Goal: Information Seeking & Learning: Find specific fact

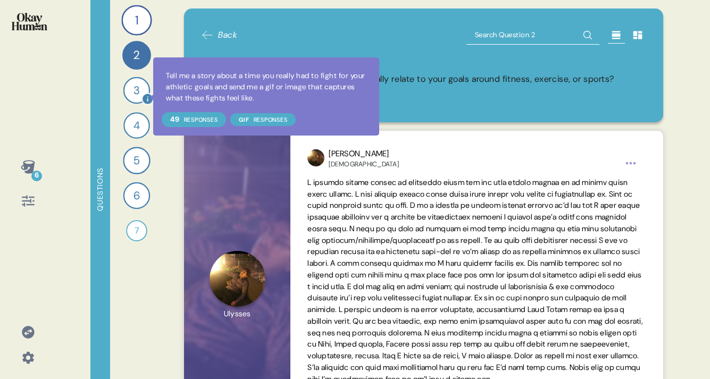
click at [146, 97] on icon at bounding box center [147, 99] width 12 height 12
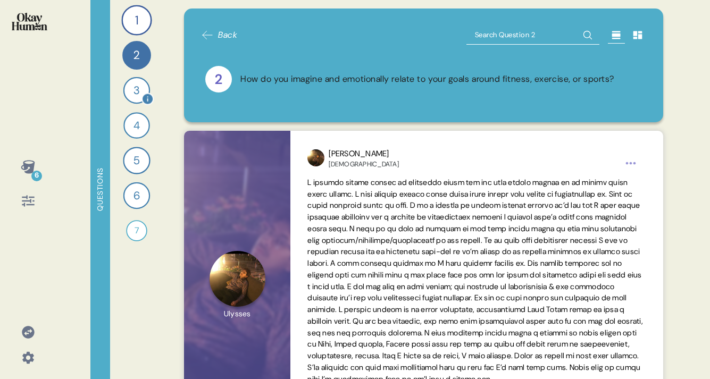
click at [130, 91] on div "3" at bounding box center [136, 90] width 27 height 27
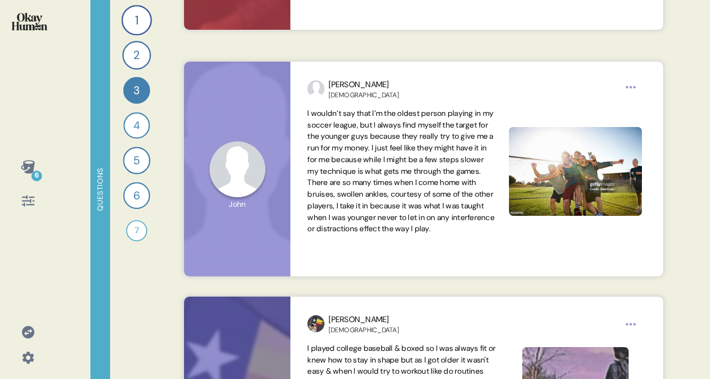
scroll to position [469, 0]
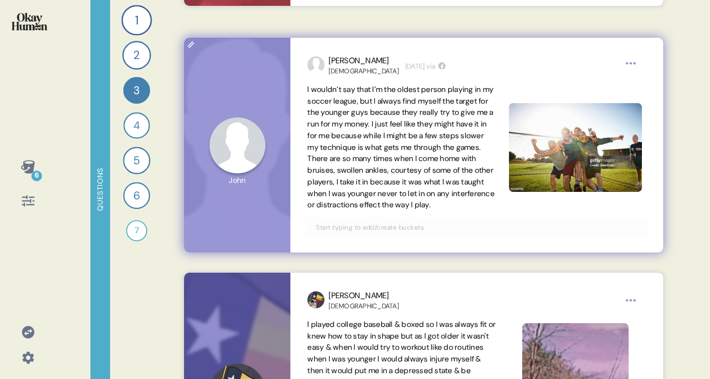
click at [432, 125] on span "I wouldn’t say that I’m the oldest person playing in my soccer league, but I al…" at bounding box center [400, 147] width 187 height 125
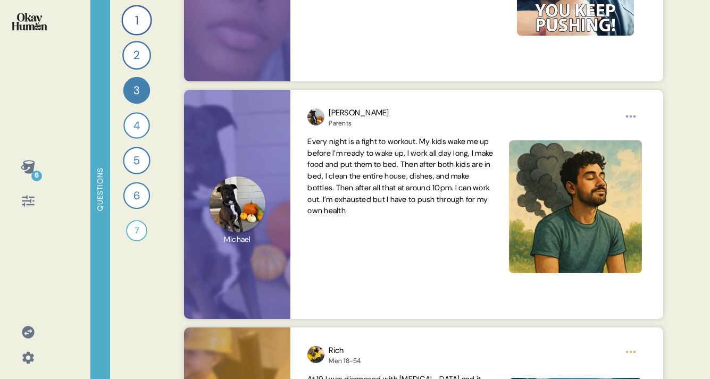
scroll to position [2174, 0]
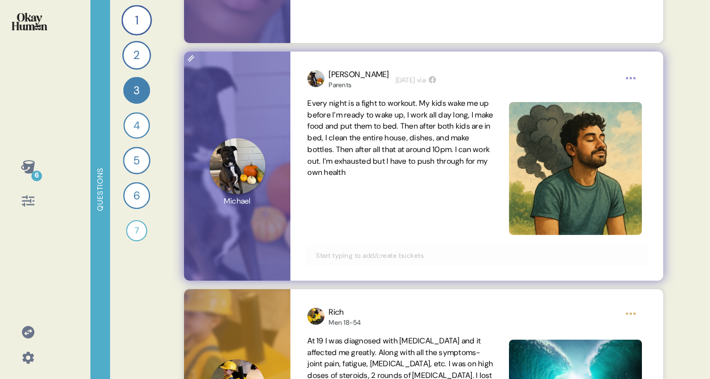
click at [632, 74] on html "6 Questions 1 Tell me all about your workout routine — what you do, why you do …" at bounding box center [355, 189] width 710 height 379
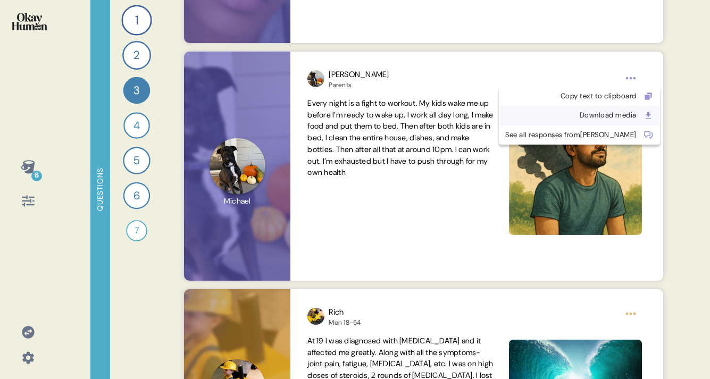
click at [606, 115] on div "Download media" at bounding box center [570, 115] width 131 height 11
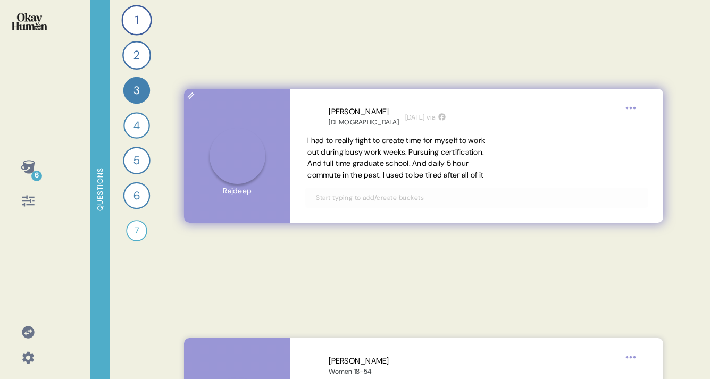
scroll to position [4440, 0]
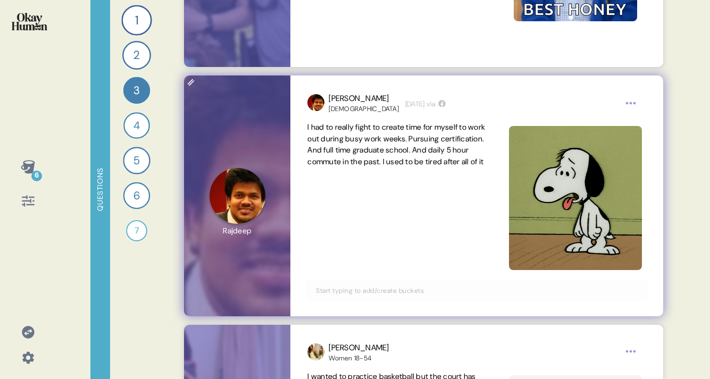
click at [633, 101] on html "6 Questions 1 Tell me all about your workout routine — what you do, why you do …" at bounding box center [355, 189] width 710 height 379
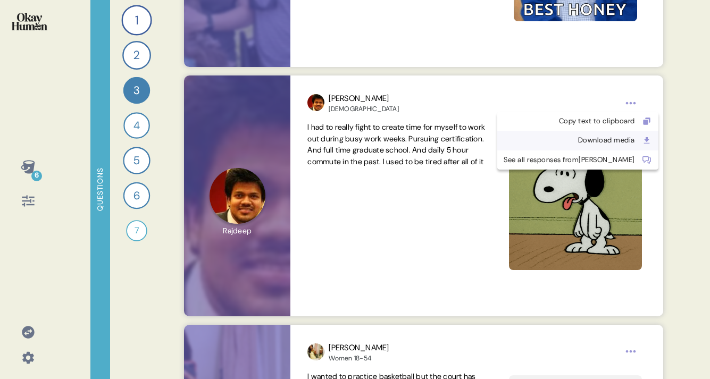
click at [600, 138] on div "Download media" at bounding box center [568, 140] width 131 height 11
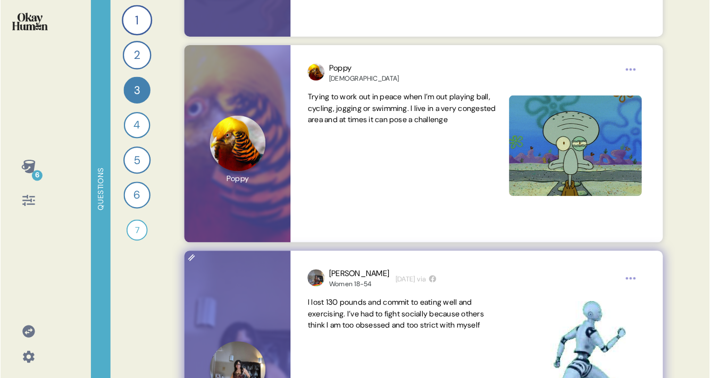
scroll to position [5268, 0]
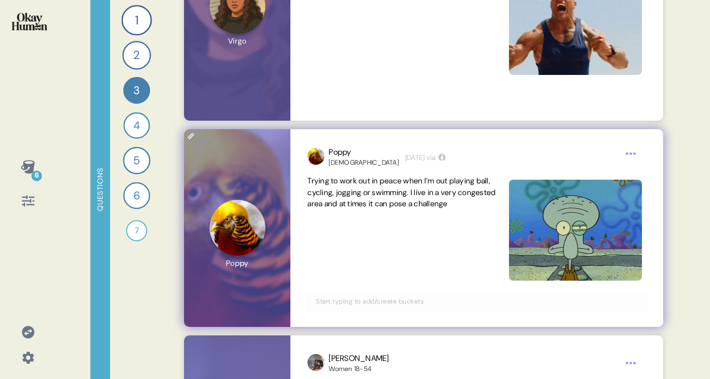
click at [596, 230] on img at bounding box center [575, 231] width 133 height 102
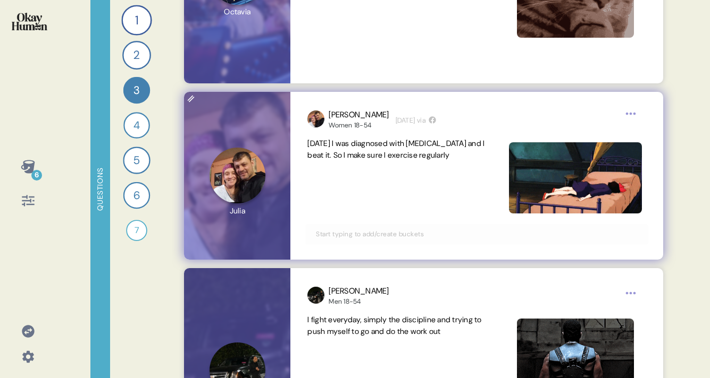
scroll to position [7289, 0]
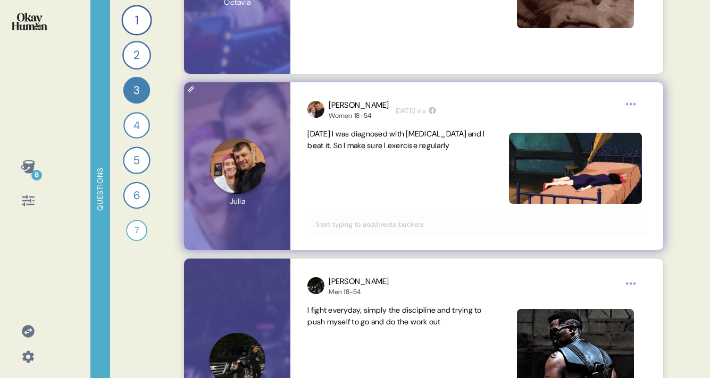
click at [631, 145] on img at bounding box center [575, 168] width 133 height 71
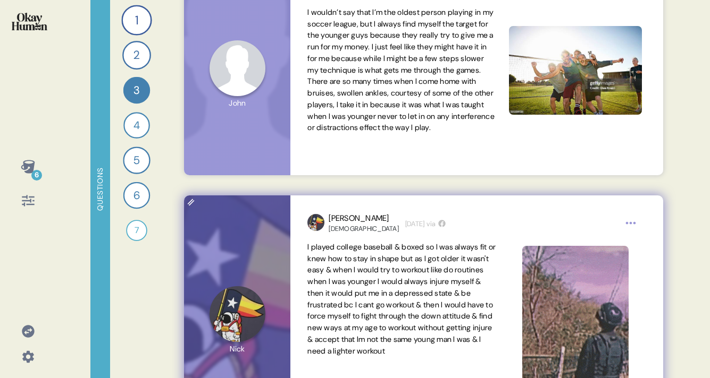
scroll to position [391, 0]
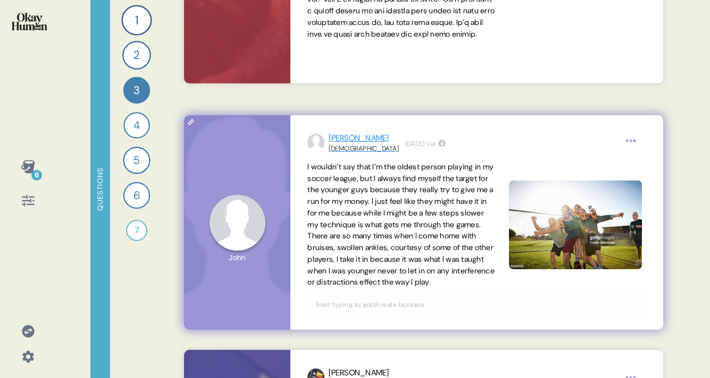
click at [335, 139] on div "[PERSON_NAME]" at bounding box center [363, 138] width 70 height 12
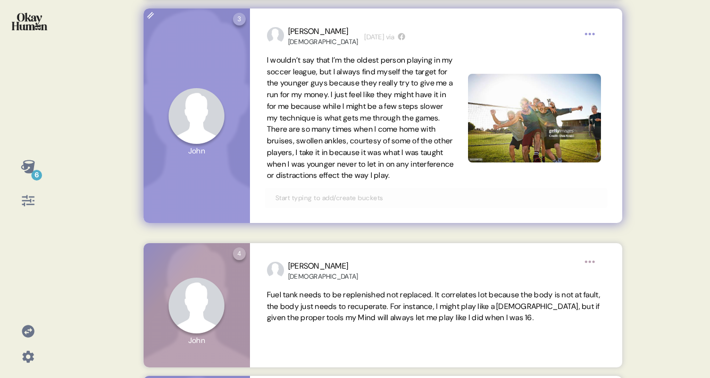
scroll to position [350, 0]
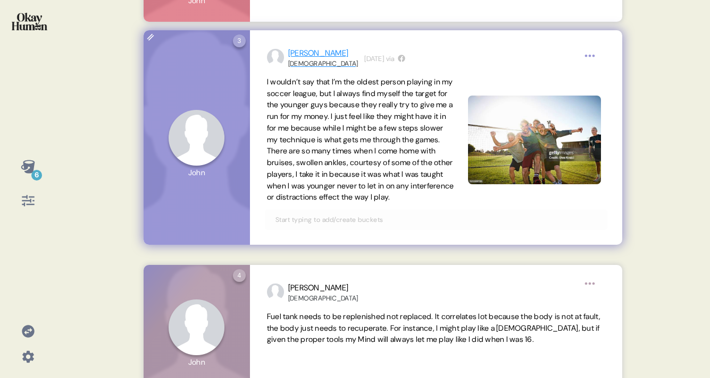
click at [299, 51] on div "[PERSON_NAME]" at bounding box center [323, 53] width 70 height 12
click at [299, 54] on div "[PERSON_NAME]" at bounding box center [323, 53] width 70 height 12
click at [206, 146] on div "3 Question three Click to view responses to this question Tell me a story about…" at bounding box center [197, 137] width 106 height 215
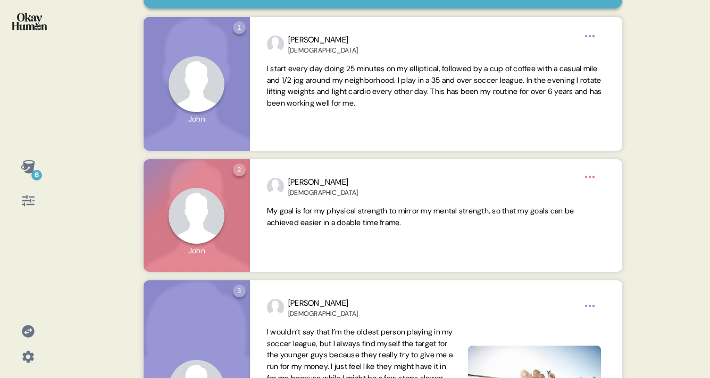
scroll to position [0, 0]
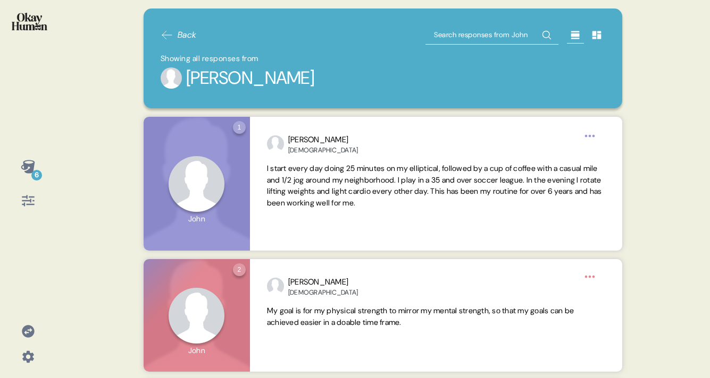
click at [182, 30] on span "Back" at bounding box center [187, 35] width 19 height 13
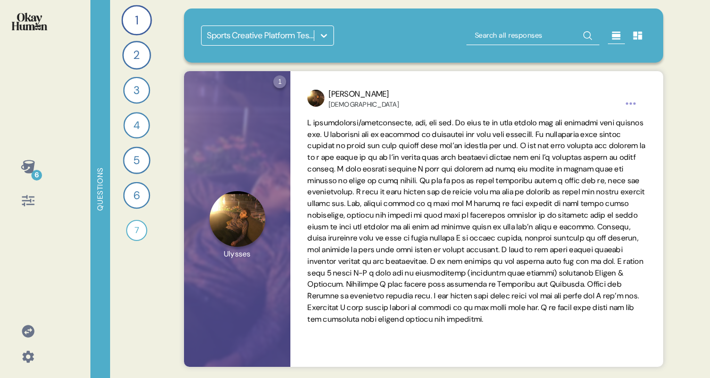
click at [482, 33] on input "text" at bounding box center [532, 35] width 133 height 19
type input "grief"
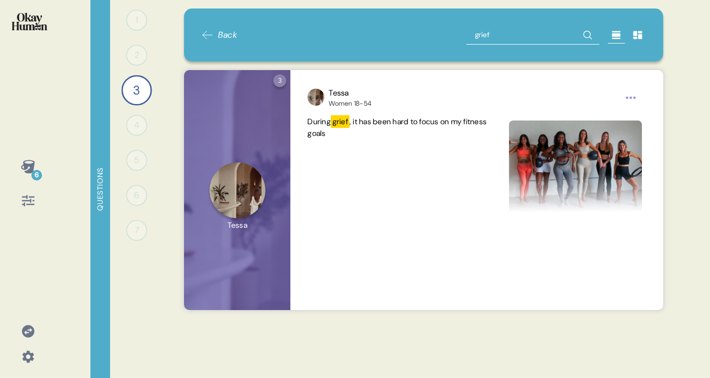
click at [481, 37] on input "grief" at bounding box center [532, 35] width 133 height 19
type input "[MEDICAL_DATA]"
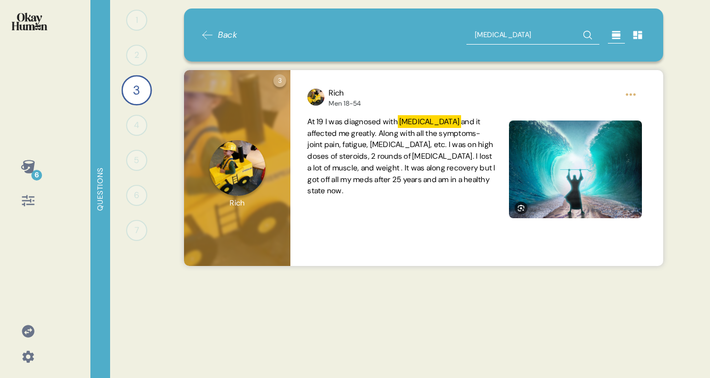
click at [481, 37] on input "[MEDICAL_DATA]" at bounding box center [532, 35] width 133 height 19
type input "bone"
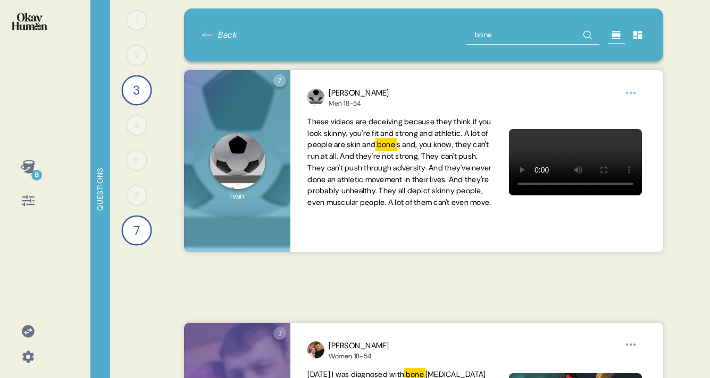
click at [500, 39] on input "bone" at bounding box center [532, 35] width 133 height 19
type input "BUSY WORK"
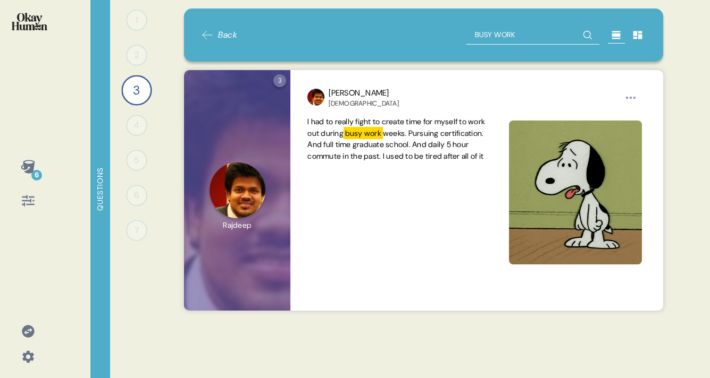
click at [209, 34] on icon at bounding box center [207, 35] width 13 height 13
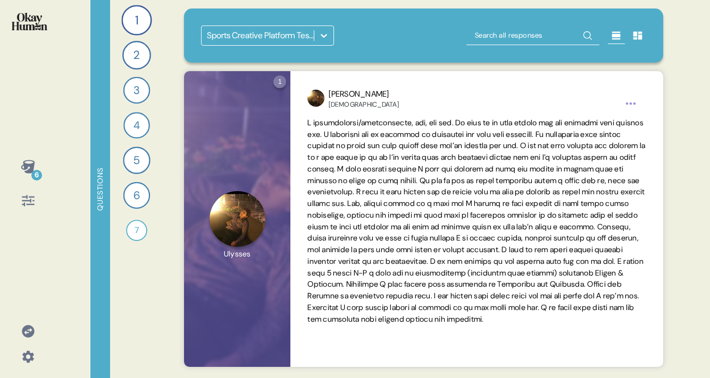
click at [513, 39] on input "text" at bounding box center [532, 35] width 133 height 19
type input "[MEDICAL_DATA]"
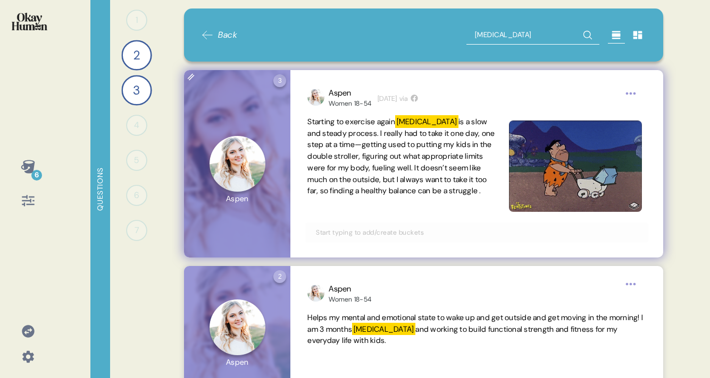
scroll to position [19, 0]
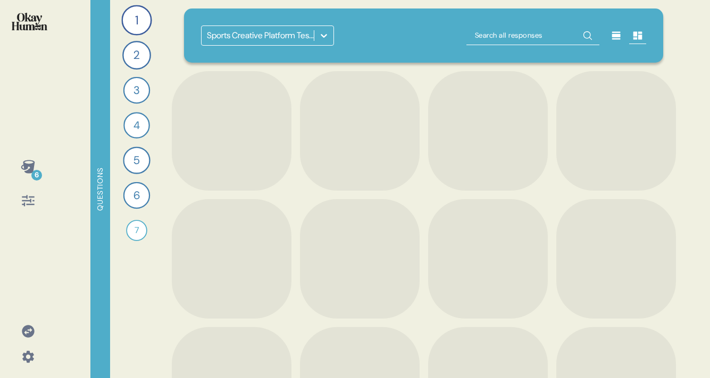
click at [511, 33] on input "text" at bounding box center [532, 35] width 133 height 19
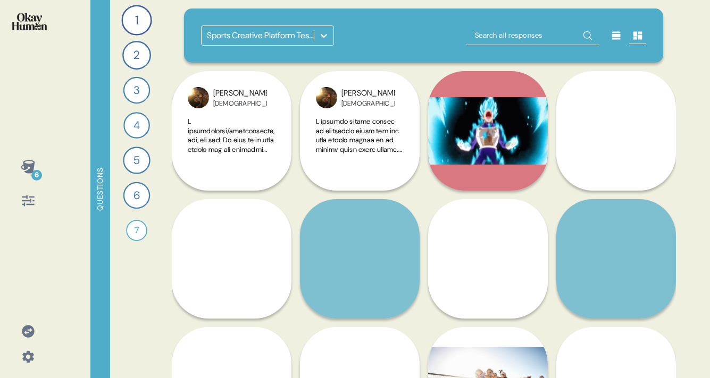
click at [500, 31] on input "text" at bounding box center [532, 35] width 133 height 19
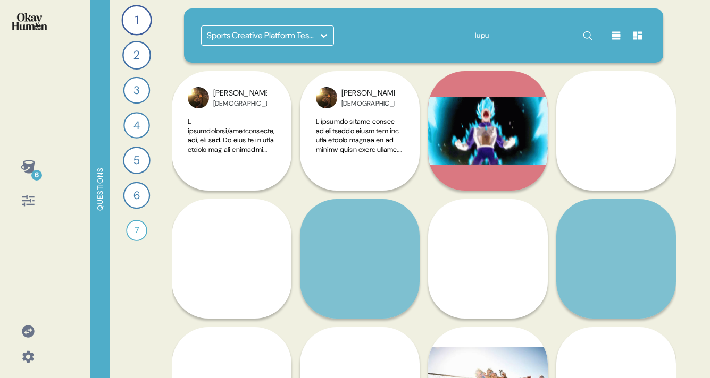
type input "[MEDICAL_DATA]"
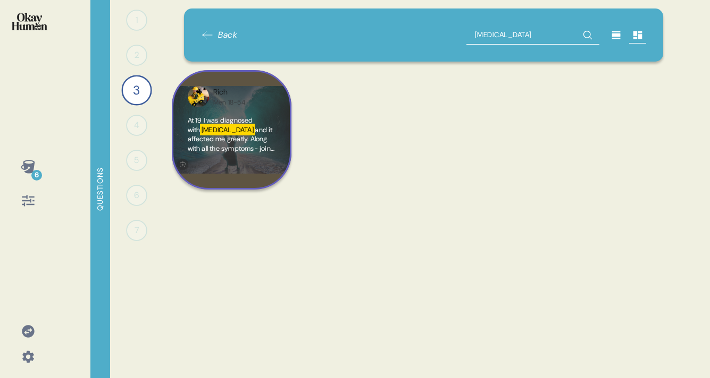
click at [237, 128] on span "and it affected me greatly. Along with all the symptoms- joint pain, fatigue, […" at bounding box center [231, 181] width 87 height 112
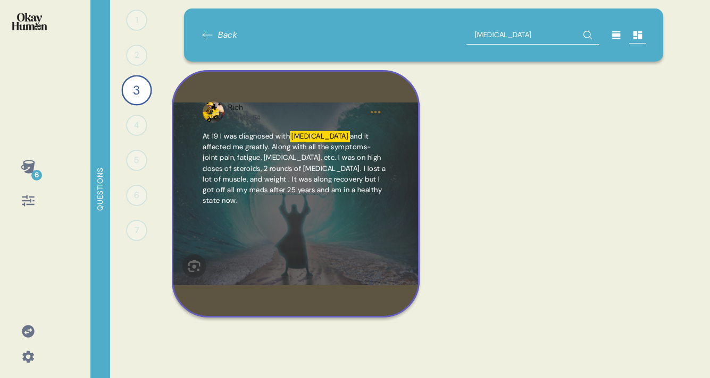
click at [377, 112] on html "6 Questions 1 0 Responses Responses 2 0 Responses Responses 3 Tell me a story a…" at bounding box center [355, 189] width 710 height 378
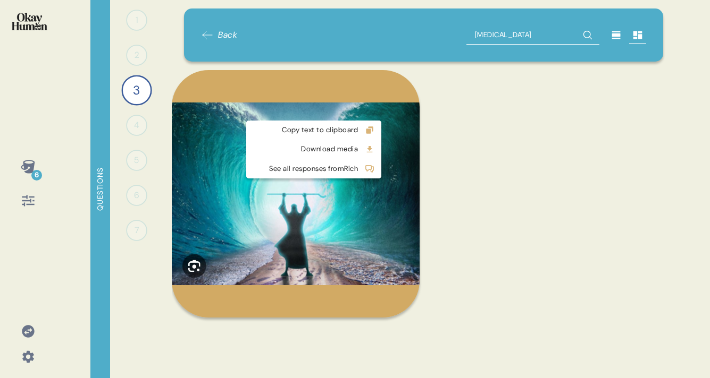
click at [369, 103] on html "6 Questions 1 0 Responses Responses 2 0 Responses Responses 3 Tell me a story a…" at bounding box center [355, 189] width 710 height 378
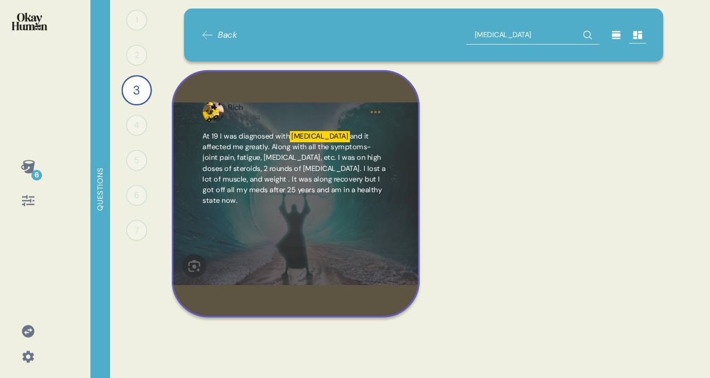
click at [373, 108] on html "6 Questions 1 0 Responses Responses 2 0 Responses Responses 3 Tell me a story a…" at bounding box center [355, 189] width 710 height 378
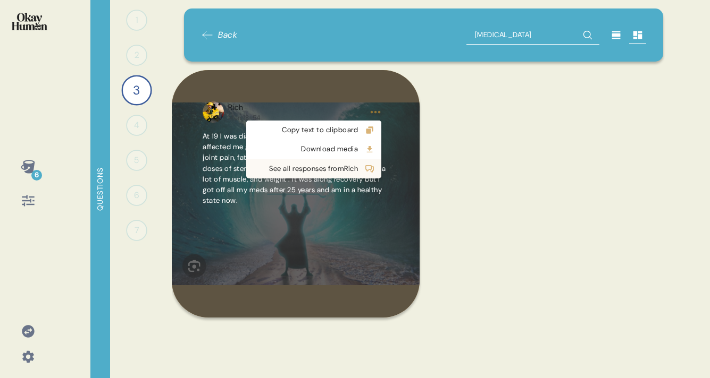
click at [341, 171] on div "See all responses from Rich" at bounding box center [304, 169] width 105 height 11
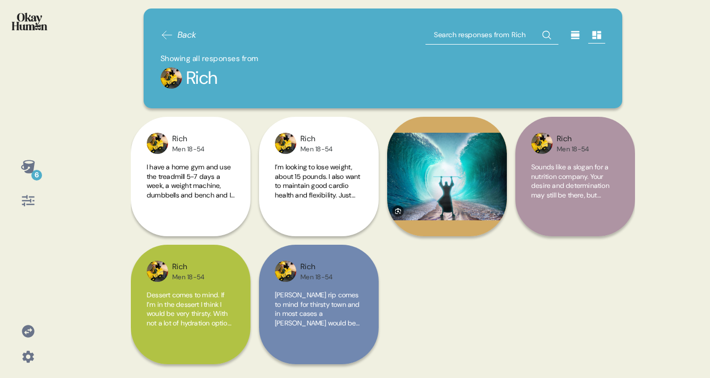
click at [576, 31] on icon at bounding box center [575, 35] width 9 height 8
